Goal: Transaction & Acquisition: Purchase product/service

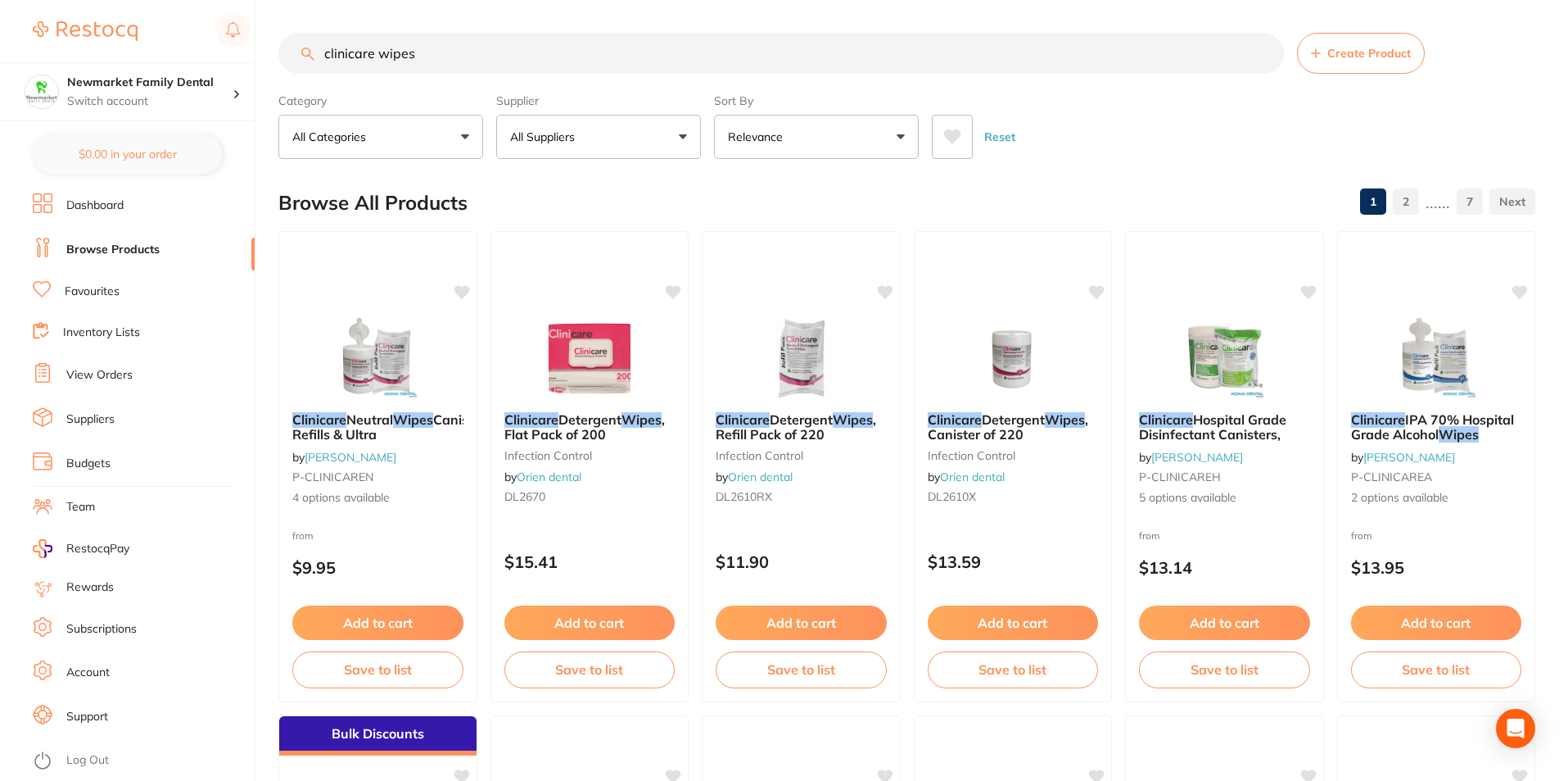
drag, startPoint x: 449, startPoint y: 55, endPoint x: -225, endPoint y: -11, distance: 677.2
click at [0, 0] on html "$0.00 Newmarket Family Dental Switch account Newmarket Family Dental $0.00 in y…" at bounding box center [784, 390] width 1568 height 781
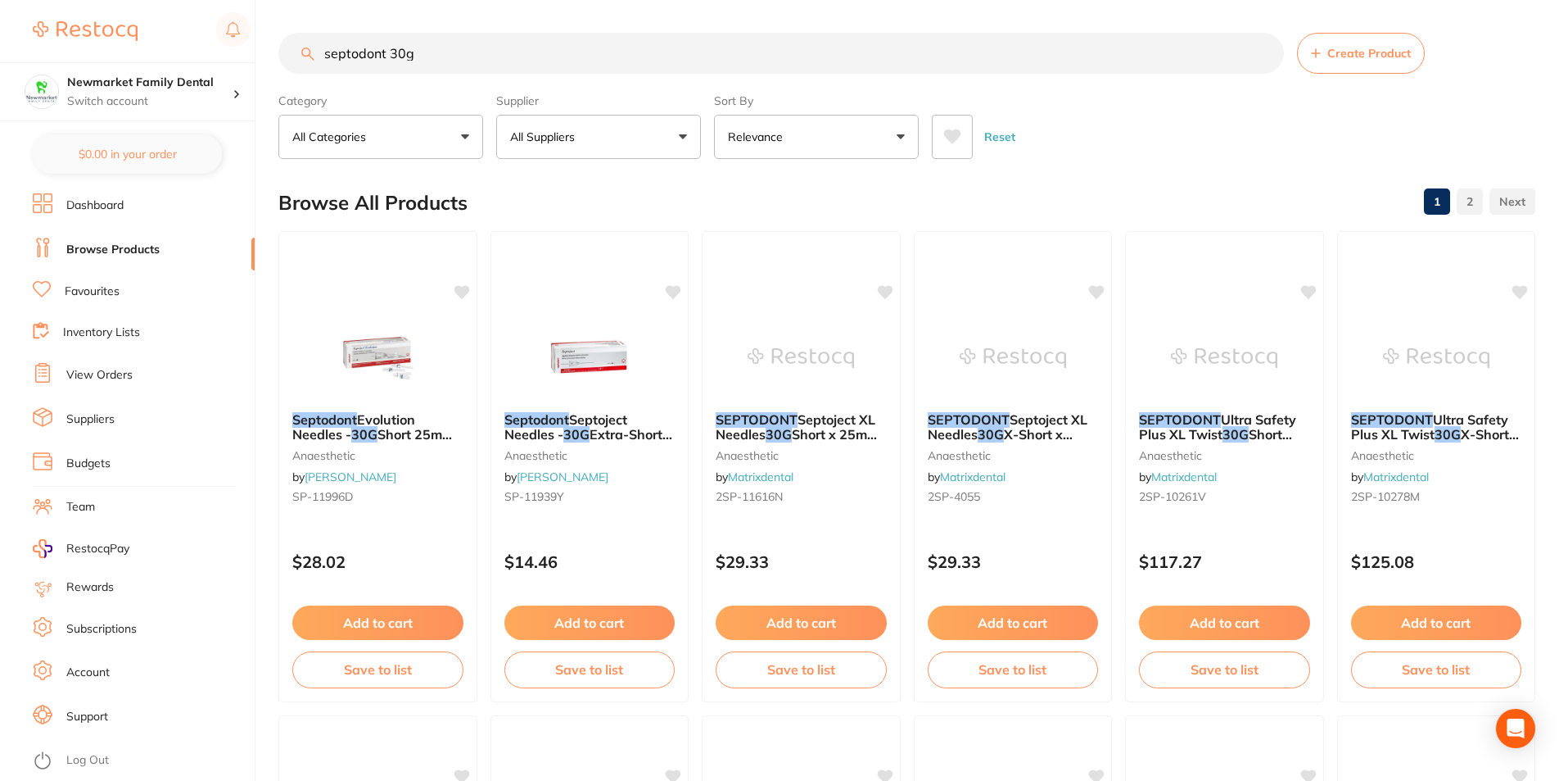
type input "septodont 30g"
click at [689, 144] on button "All Suppliers" at bounding box center [599, 137] width 205 height 44
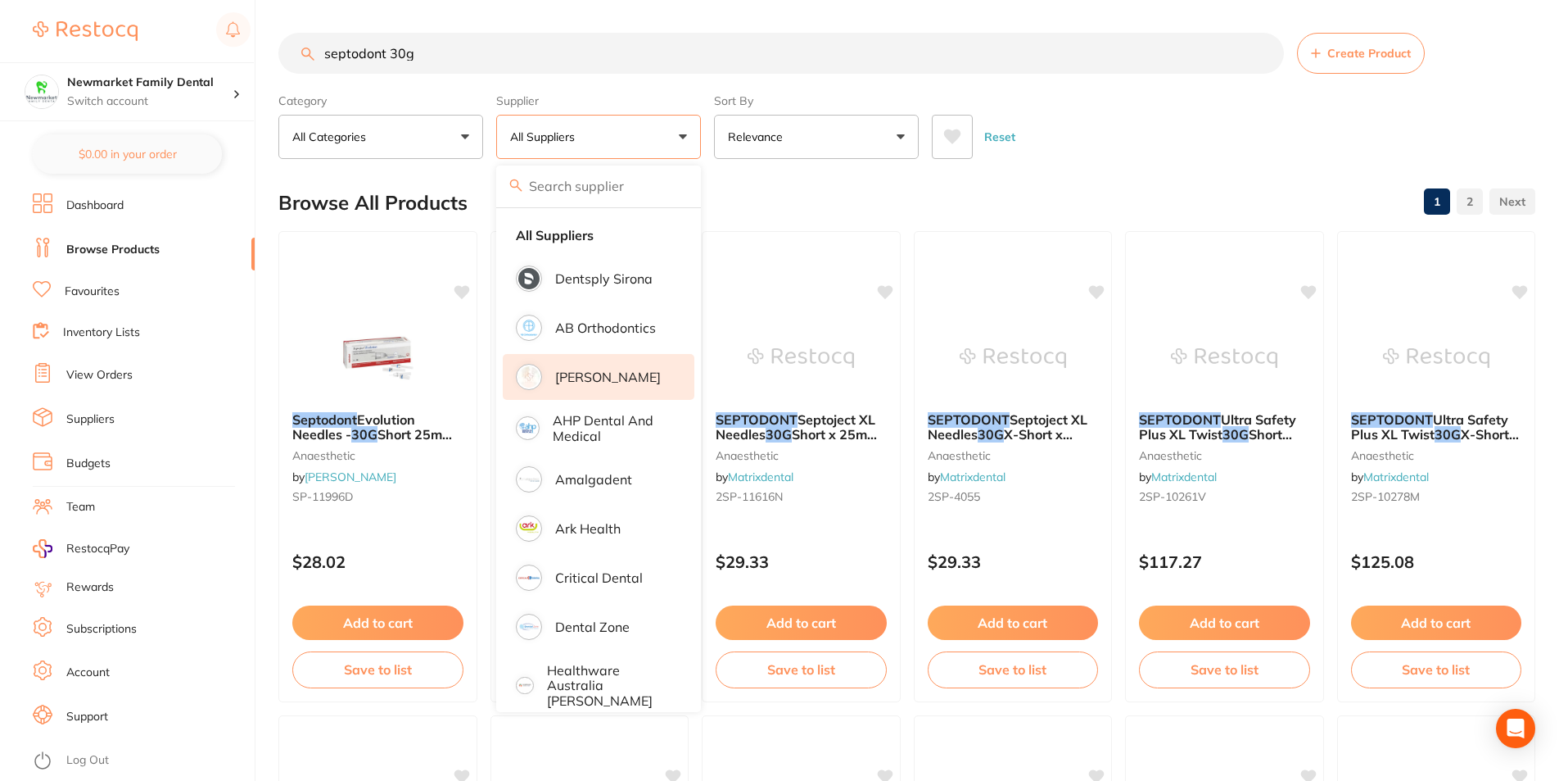
click at [590, 378] on p "[PERSON_NAME]" at bounding box center [608, 377] width 105 height 15
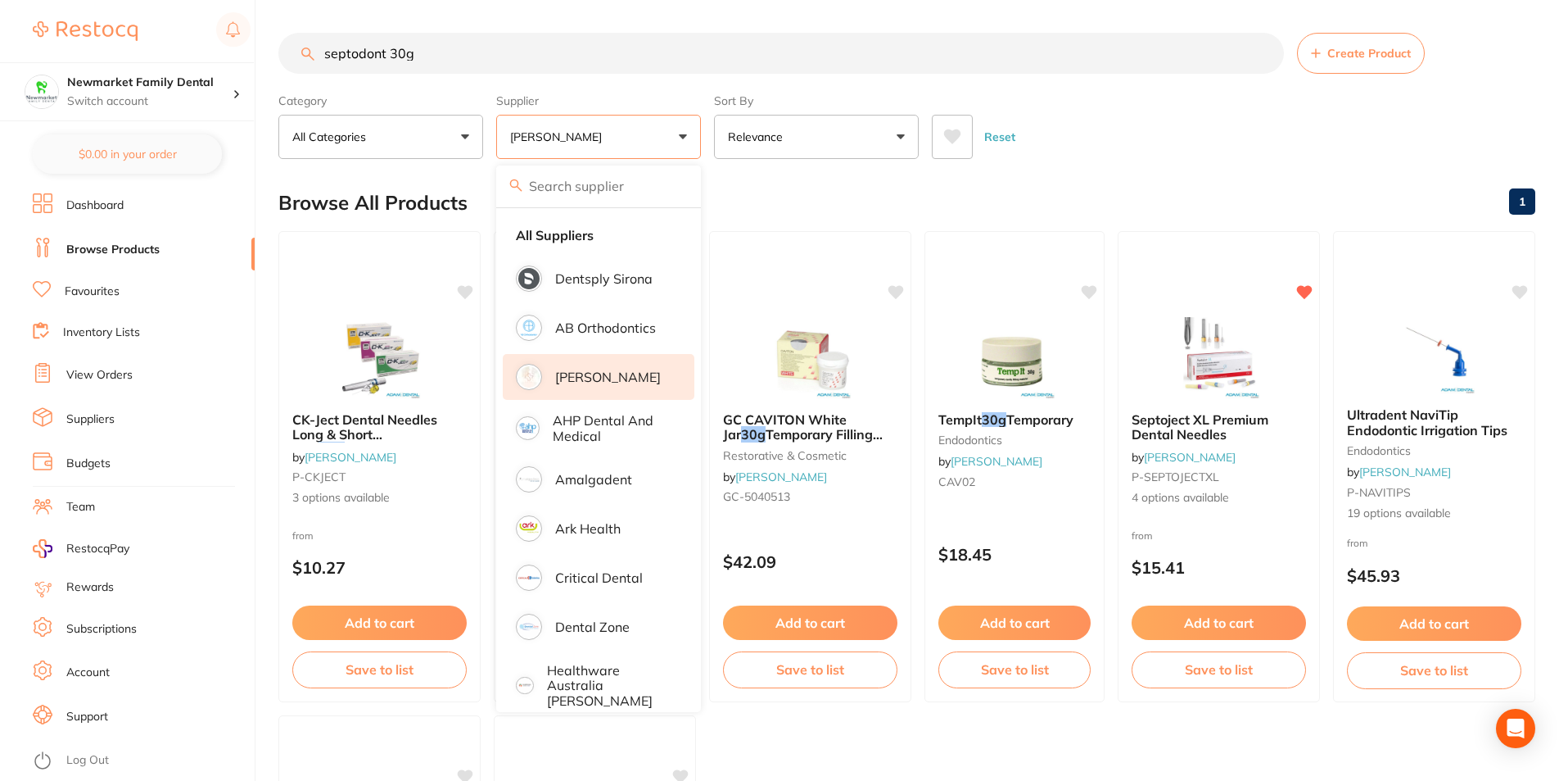
click at [1213, 151] on div "Reset" at bounding box center [1227, 130] width 590 height 57
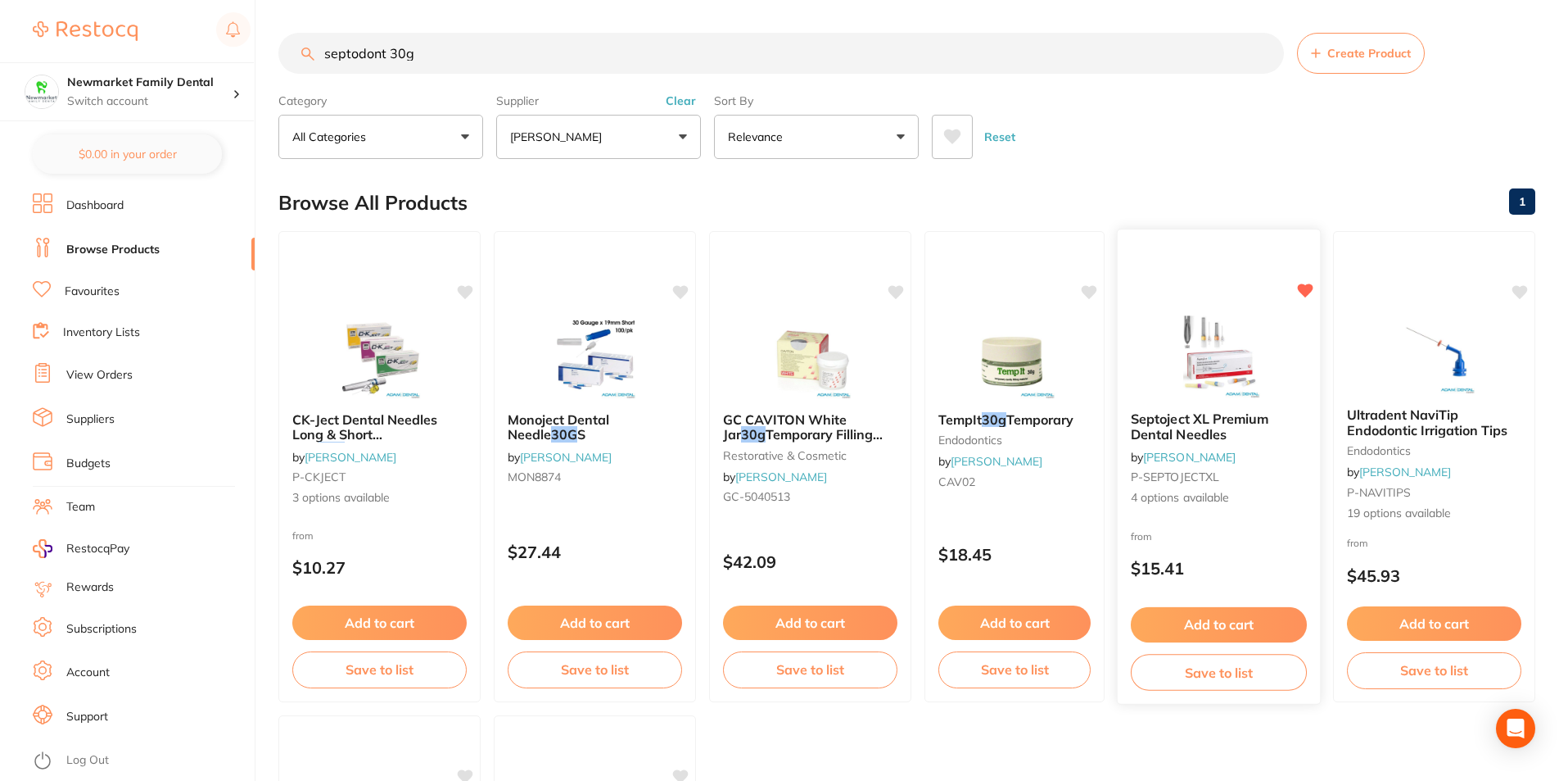
click at [1185, 374] on img at bounding box center [1219, 357] width 107 height 83
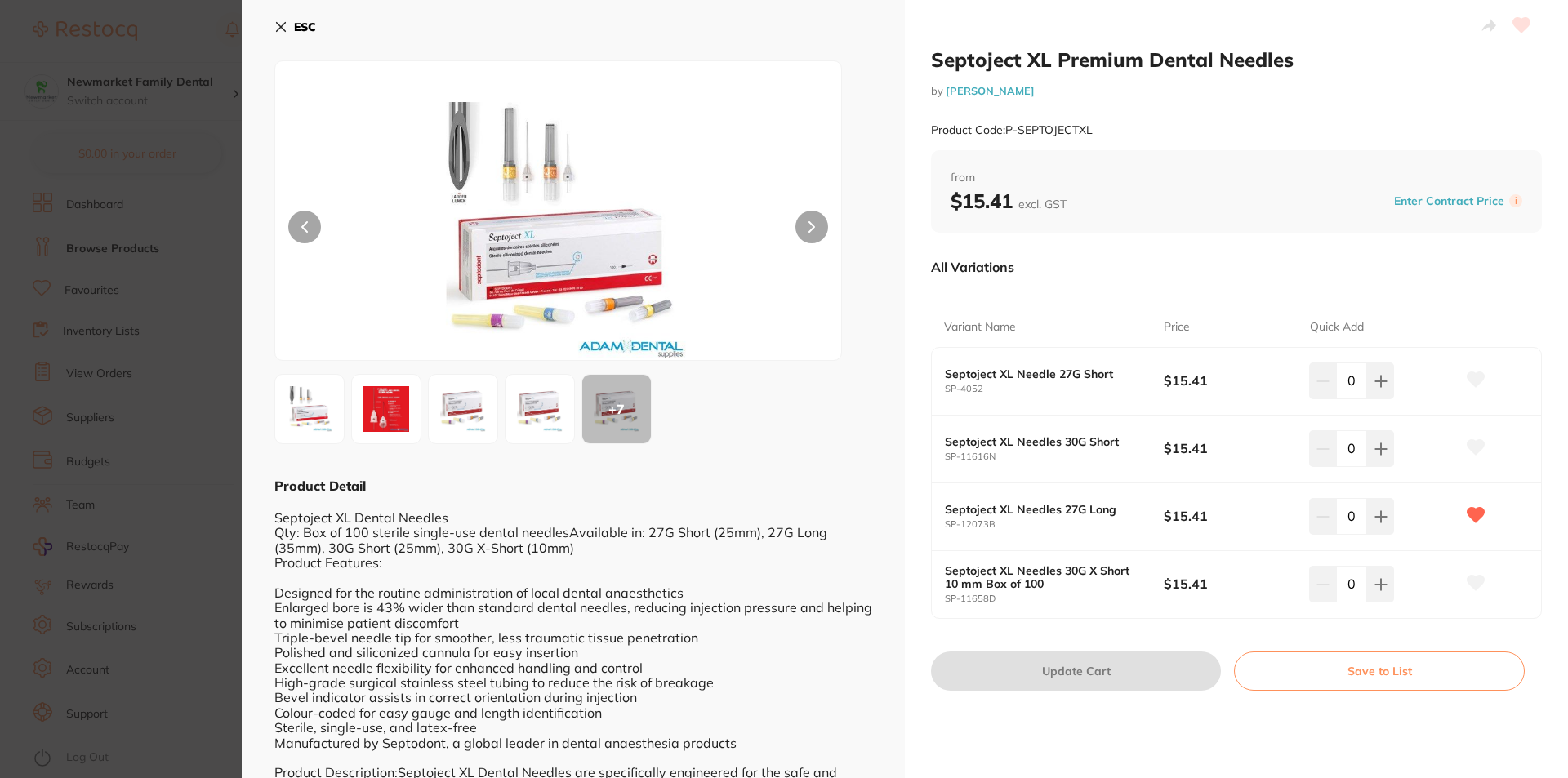
click at [278, 29] on icon at bounding box center [281, 28] width 9 height 9
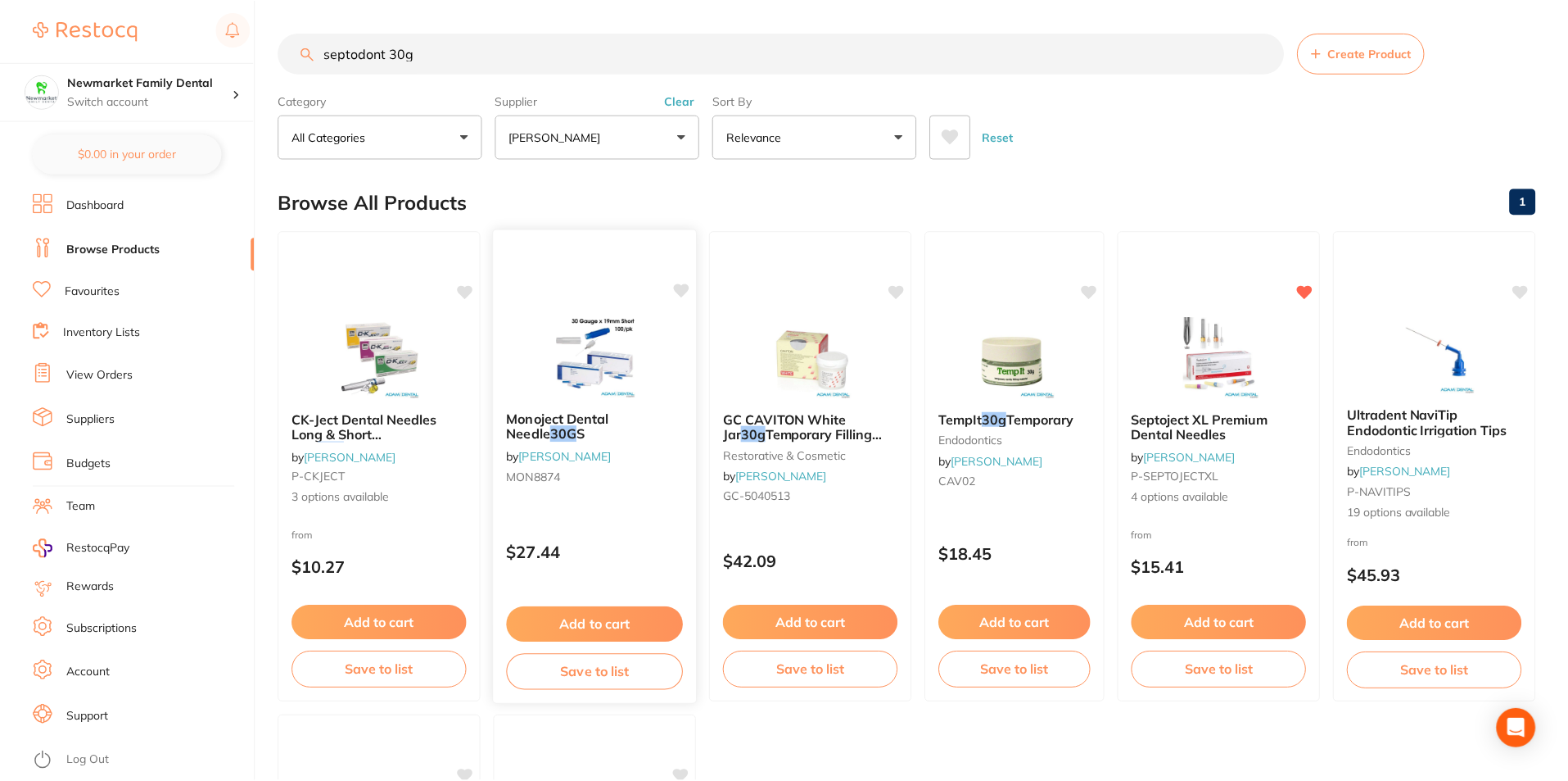
scroll to position [3, 0]
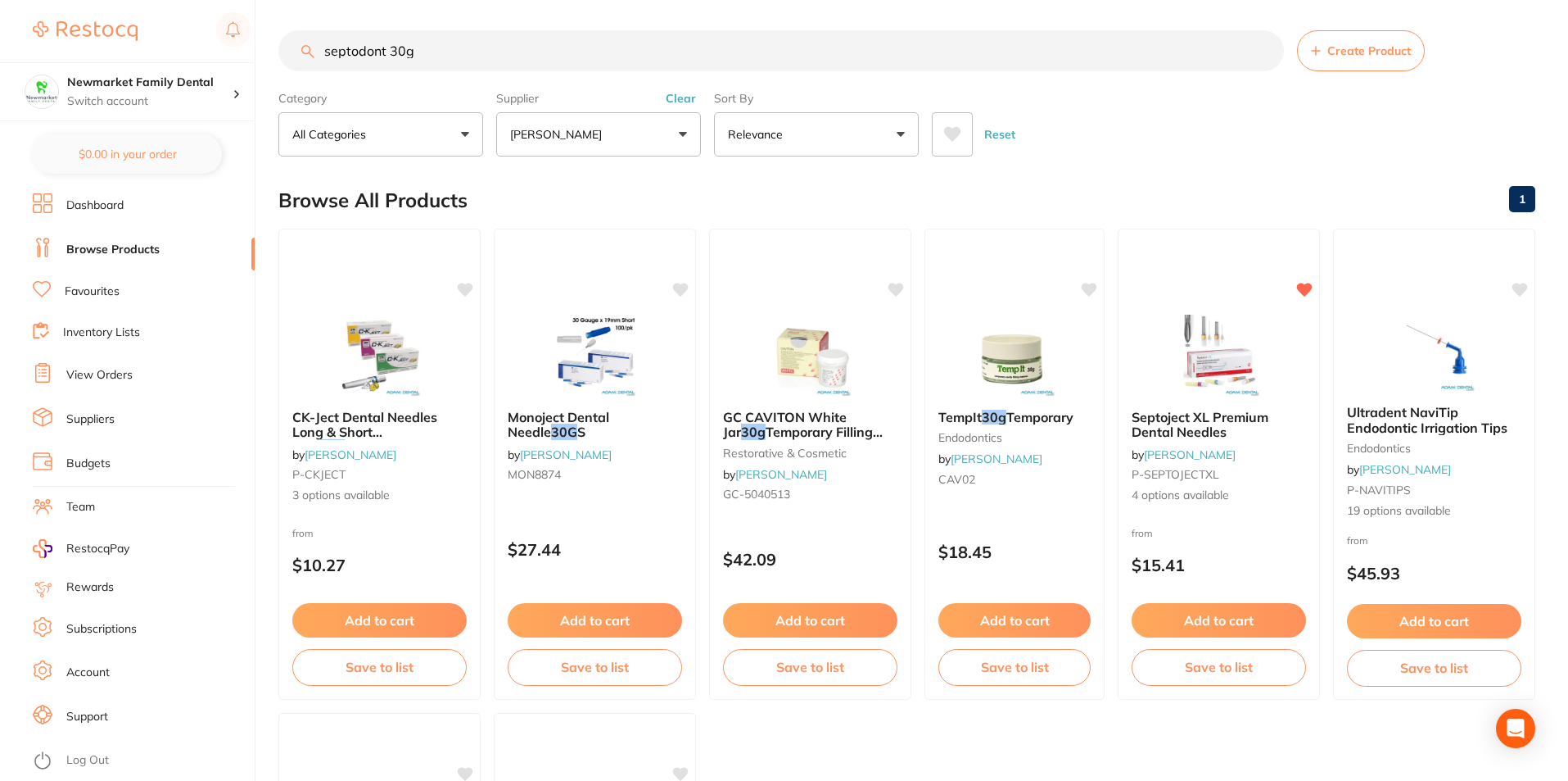
click at [678, 134] on button "[PERSON_NAME]" at bounding box center [599, 134] width 205 height 44
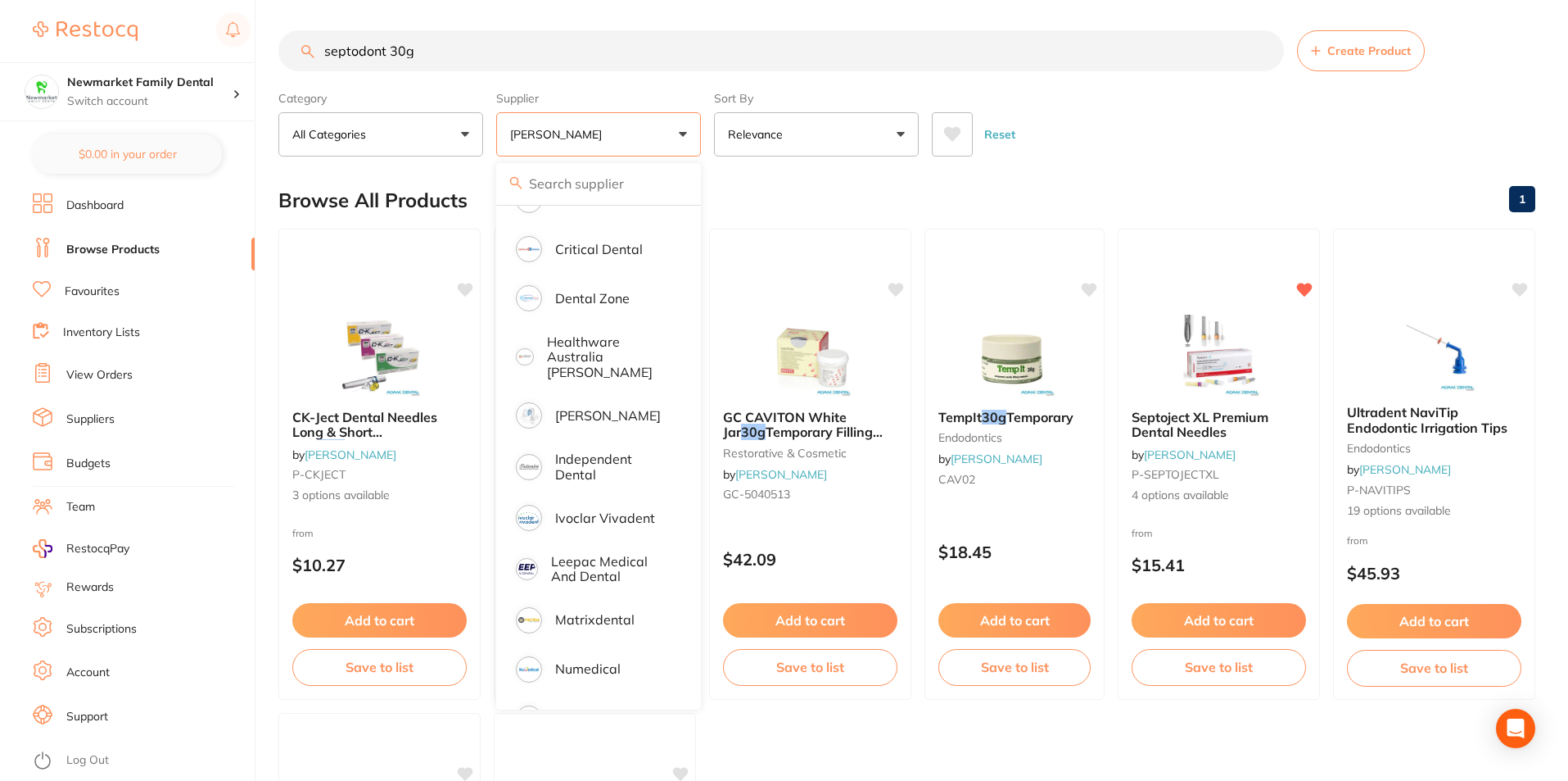
scroll to position [327, 0]
click at [601, 408] on p "[PERSON_NAME]" at bounding box center [608, 415] width 105 height 15
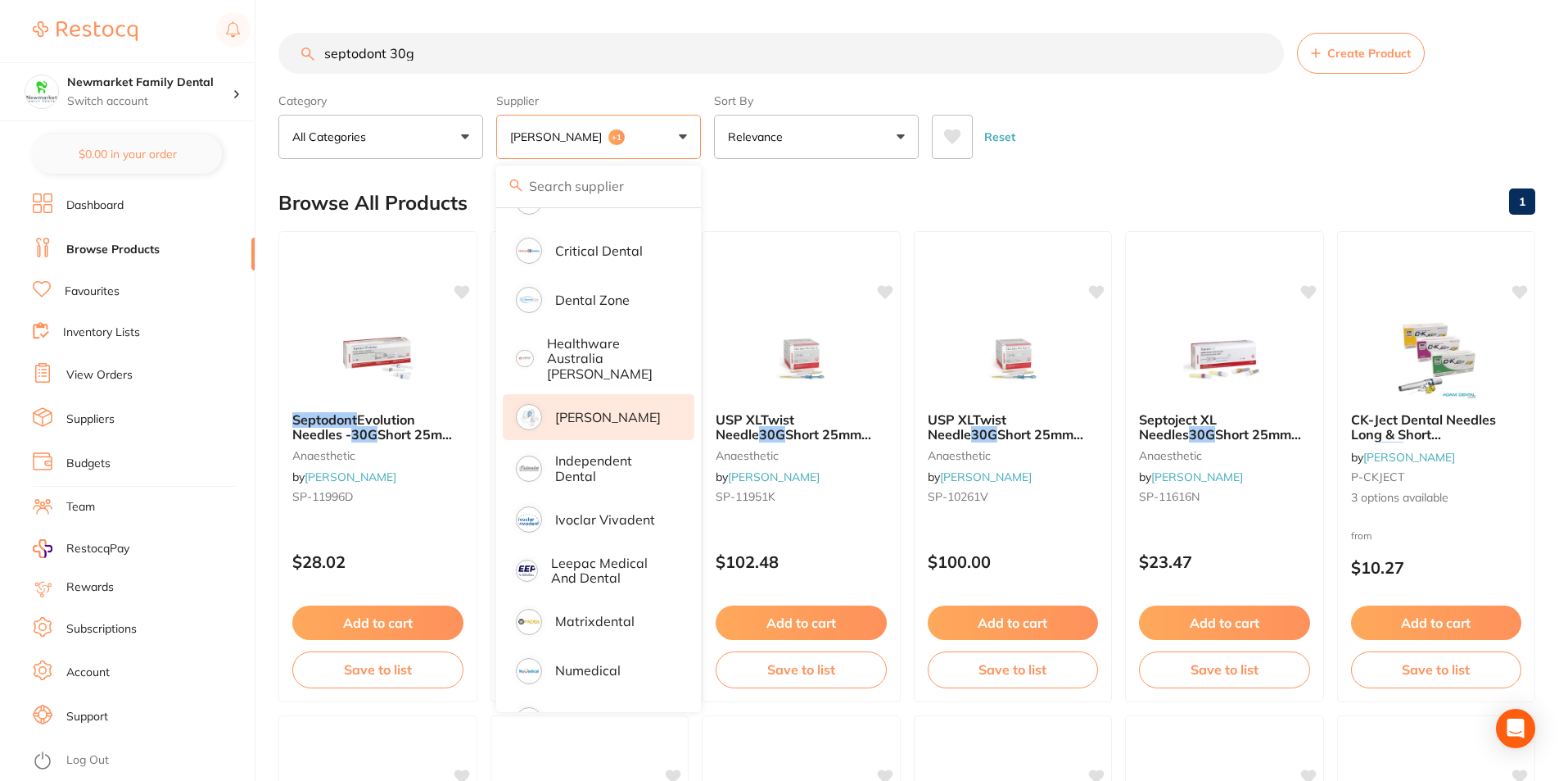
click at [1243, 151] on div "Reset" at bounding box center [1227, 130] width 590 height 57
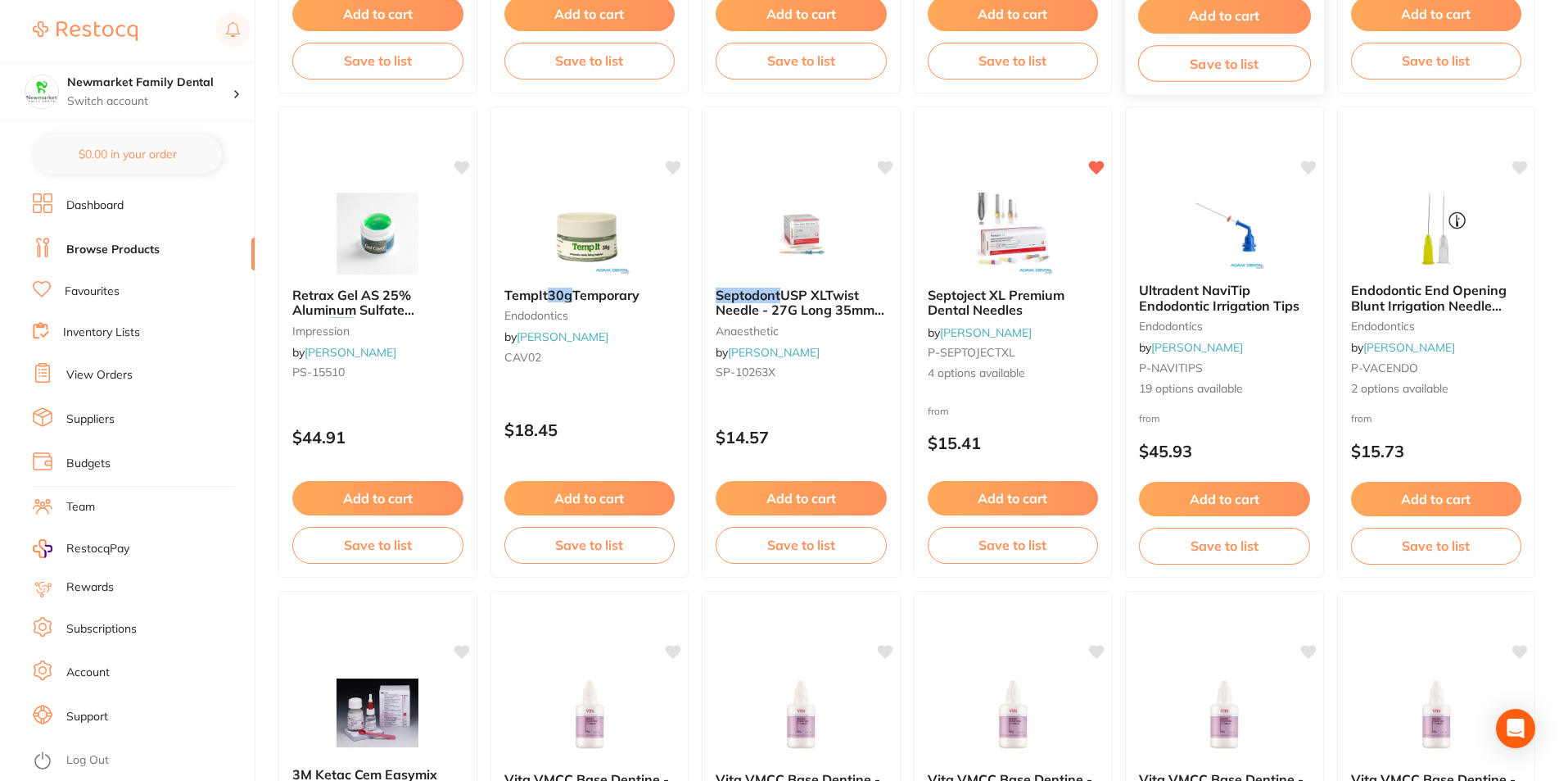
scroll to position [3031, 0]
